Goal: Information Seeking & Learning: Learn about a topic

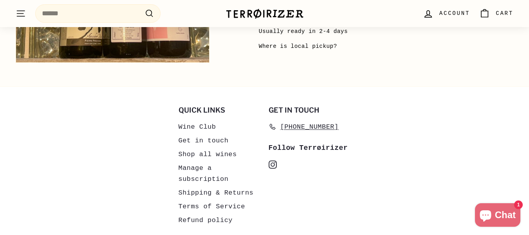
scroll to position [1643, 0]
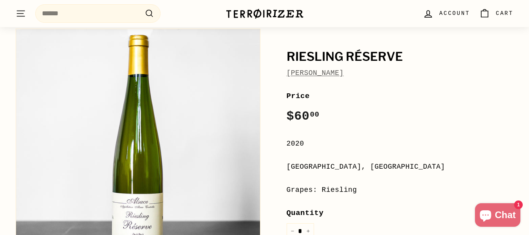
scroll to position [11, 0]
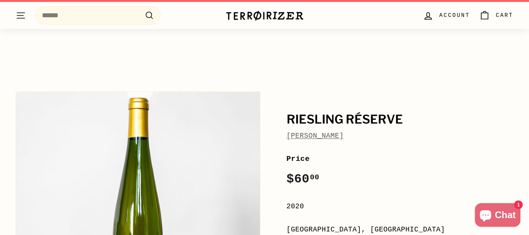
click at [331, 137] on link "Bruno Schueller" at bounding box center [315, 136] width 57 height 8
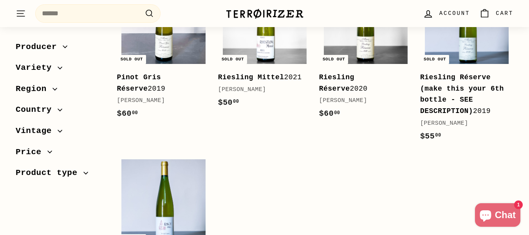
scroll to position [475, 0]
